Goal: Navigation & Orientation: Understand site structure

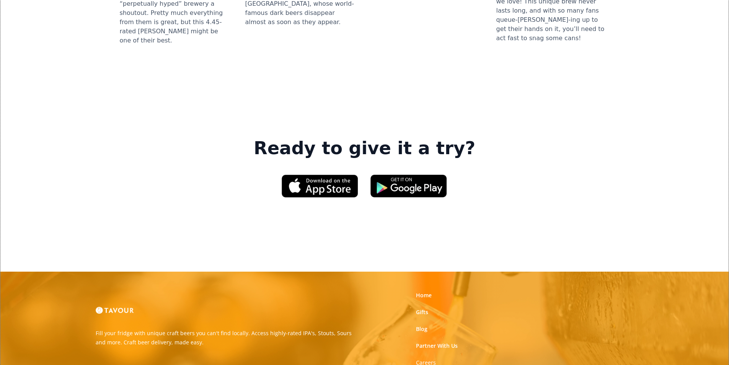
scroll to position [1149, 0]
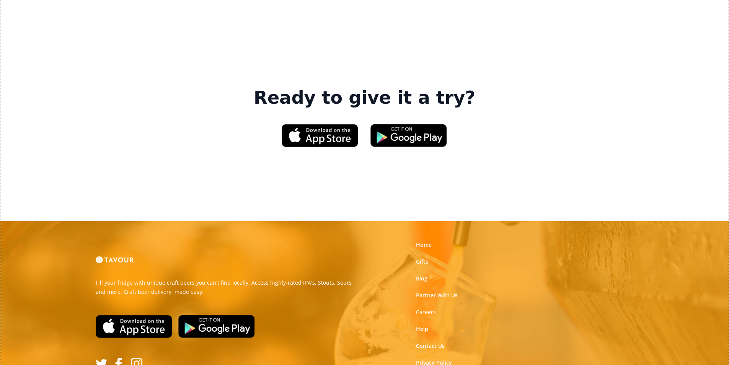
click at [420, 292] on link "Partner With Us" at bounding box center [437, 296] width 42 height 8
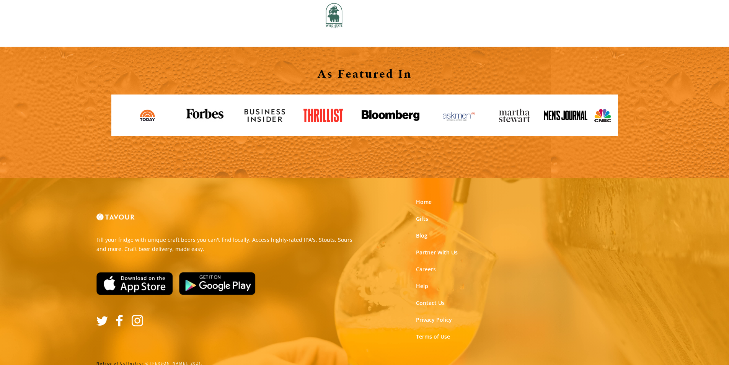
scroll to position [845, 0]
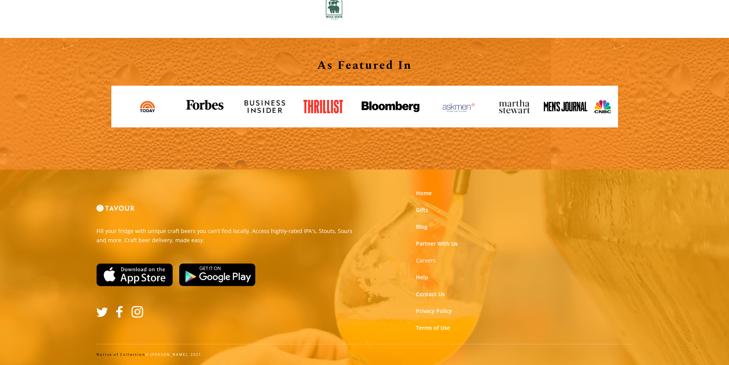
click at [100, 354] on link "Notice of Collection" at bounding box center [120, 354] width 49 height 5
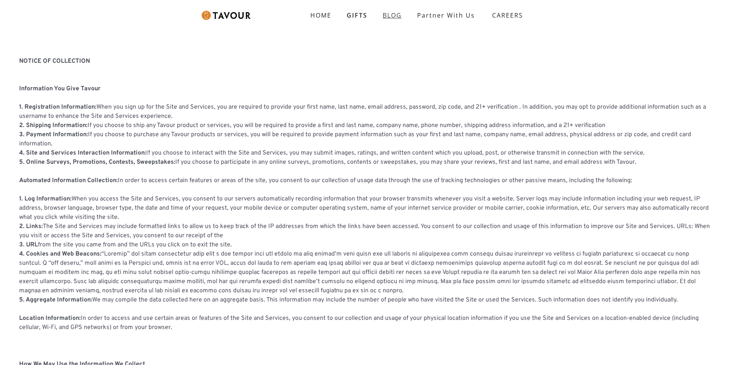
click at [392, 15] on link "BLOG" at bounding box center [392, 15] width 34 height 15
